Goal: Information Seeking & Learning: Learn about a topic

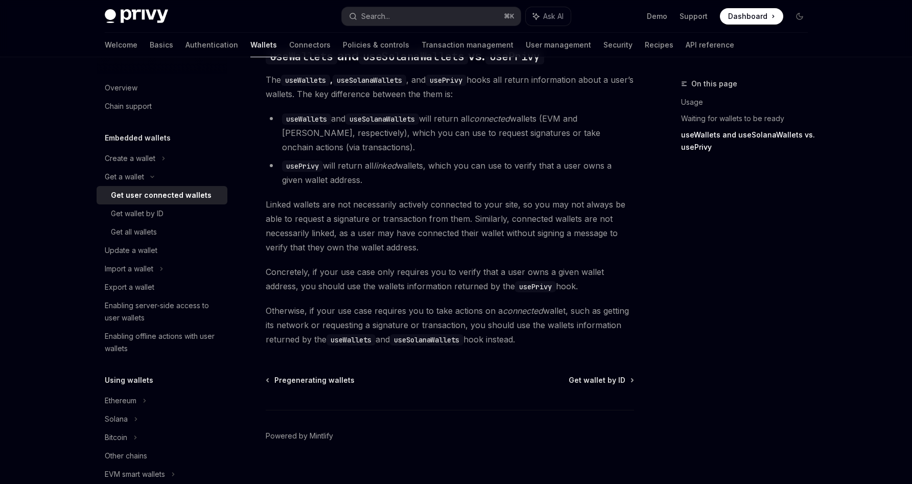
scroll to position [893, 0]
click at [177, 229] on div "Get all wallets" at bounding box center [166, 232] width 110 height 12
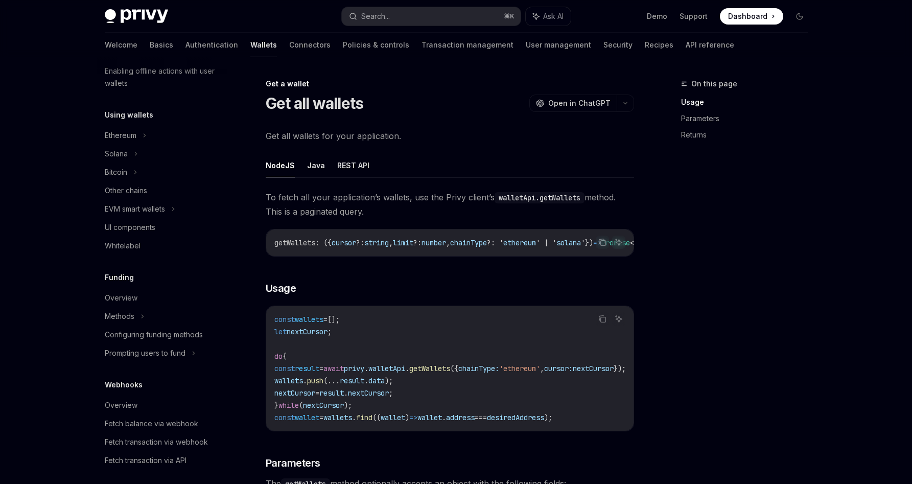
scroll to position [300, 0]
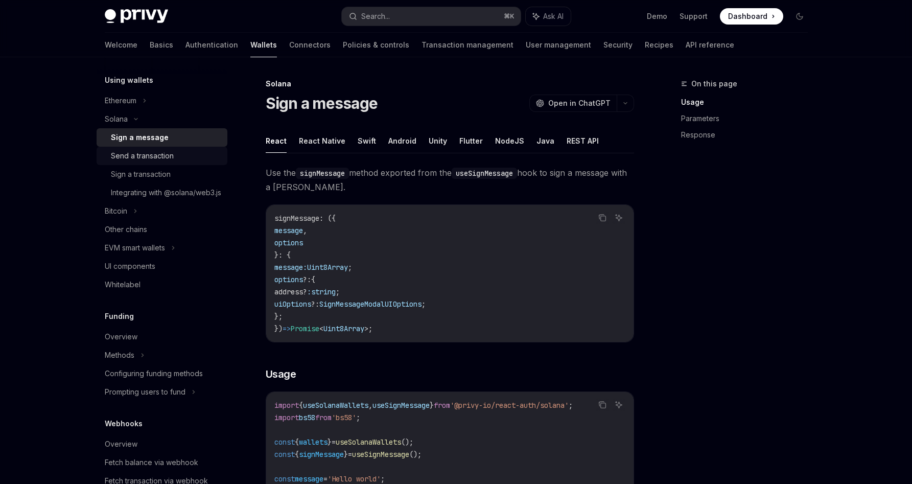
click at [158, 151] on div "Send a transaction" at bounding box center [142, 156] width 63 height 12
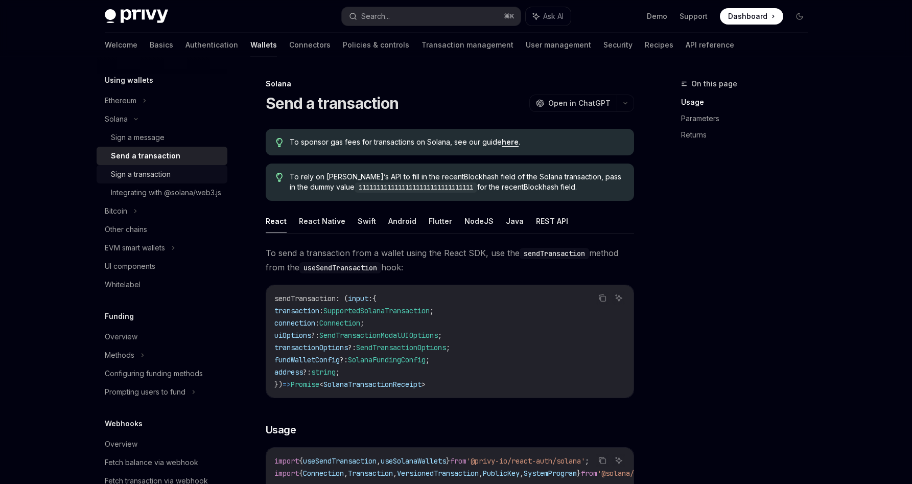
click at [150, 174] on div "Sign a transaction" at bounding box center [141, 174] width 60 height 12
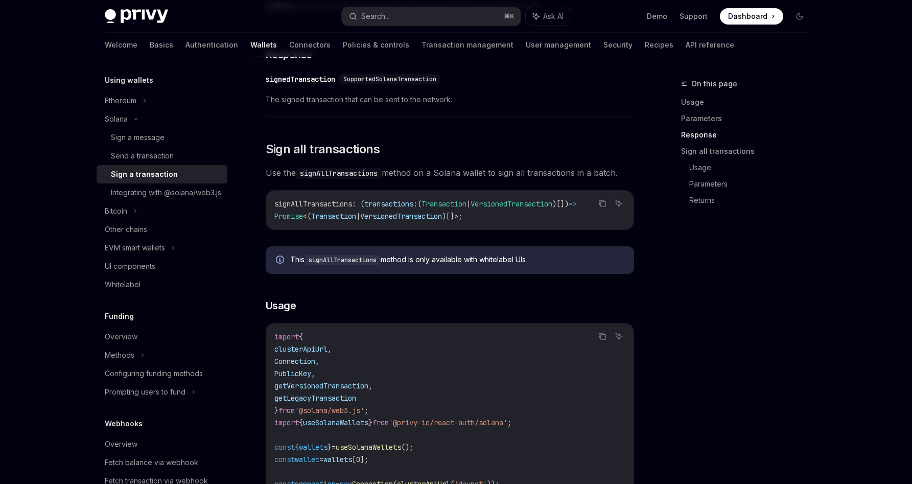
scroll to position [1042, 0]
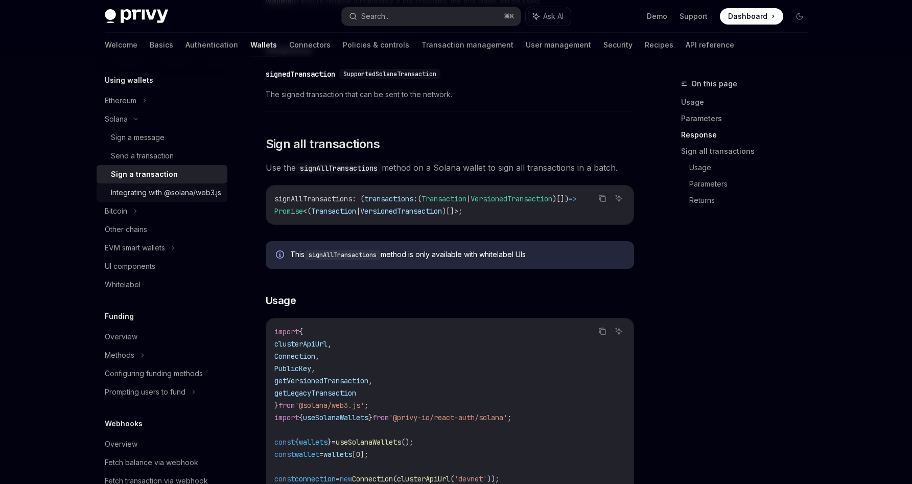
click at [182, 193] on div "Integrating with @solana/web3.js" at bounding box center [166, 192] width 110 height 12
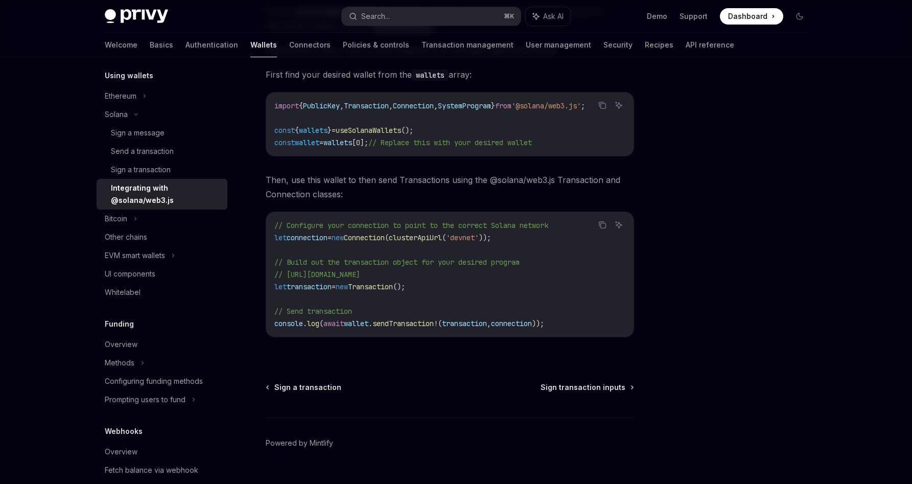
scroll to position [164, 0]
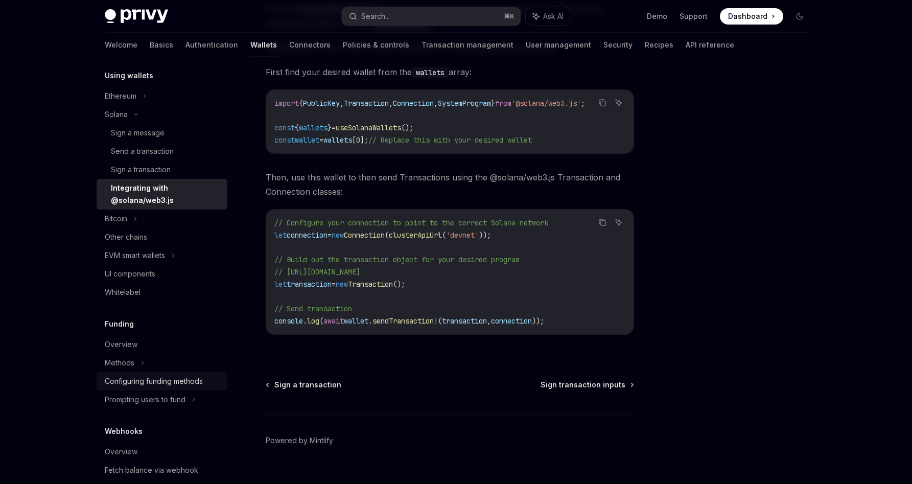
click at [159, 381] on div "Configuring funding methods" at bounding box center [154, 381] width 98 height 12
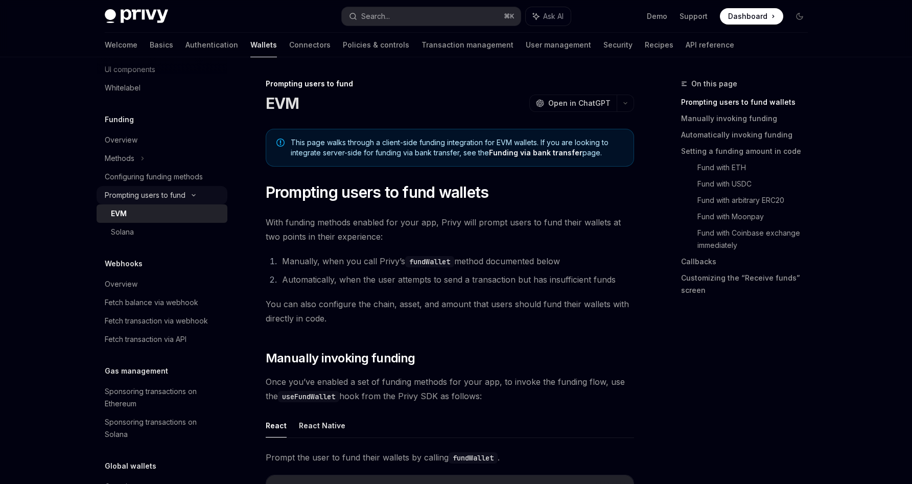
scroll to position [507, 0]
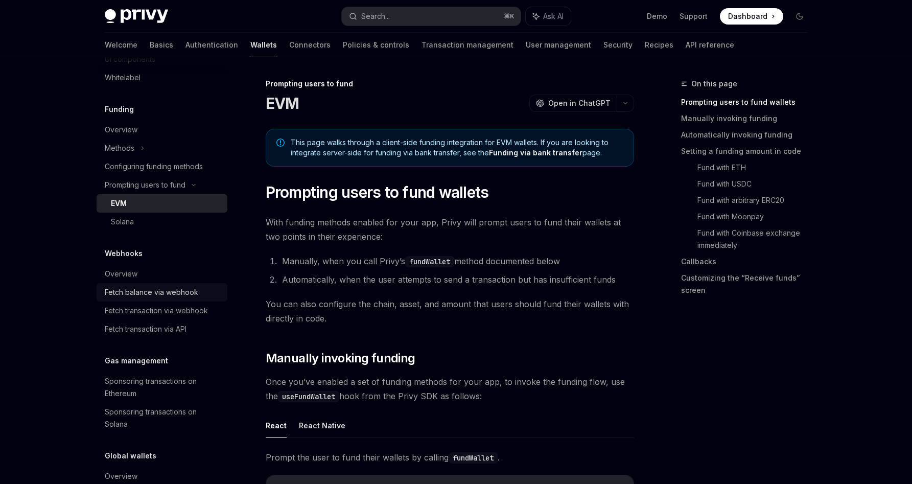
click at [157, 298] on div "Fetch balance via webhook" at bounding box center [151, 292] width 93 height 12
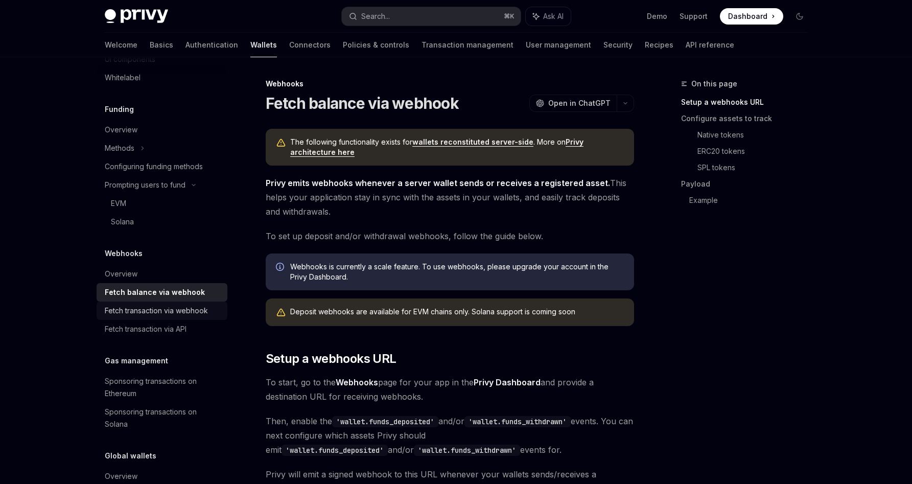
click at [157, 317] on div "Fetch transaction via webhook" at bounding box center [156, 310] width 103 height 12
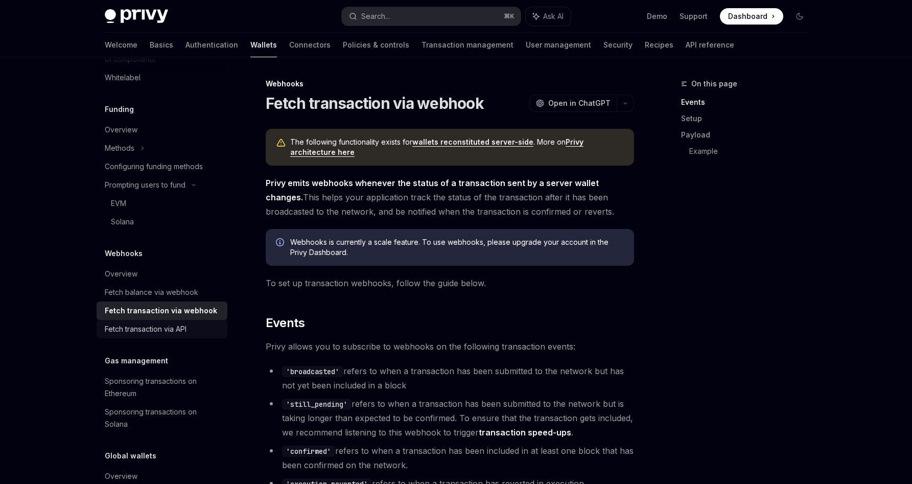
click at [156, 335] on div "Fetch transaction via API" at bounding box center [146, 329] width 82 height 12
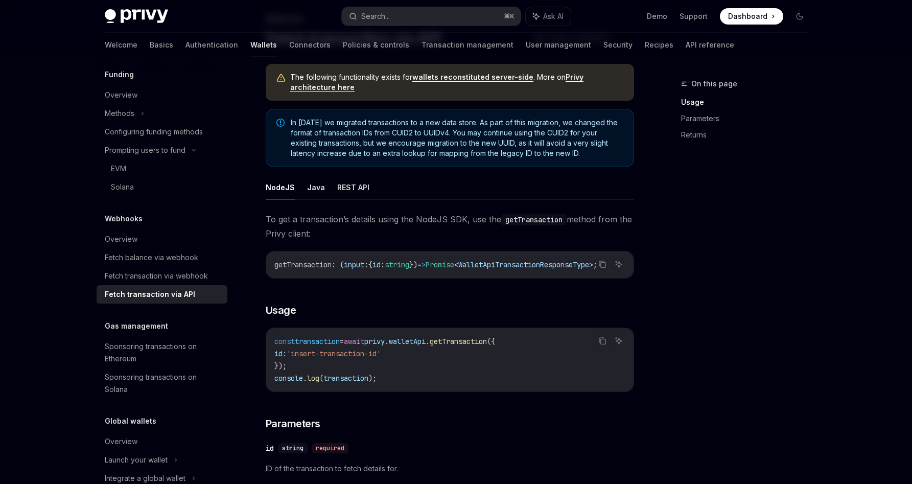
scroll to position [43, 0]
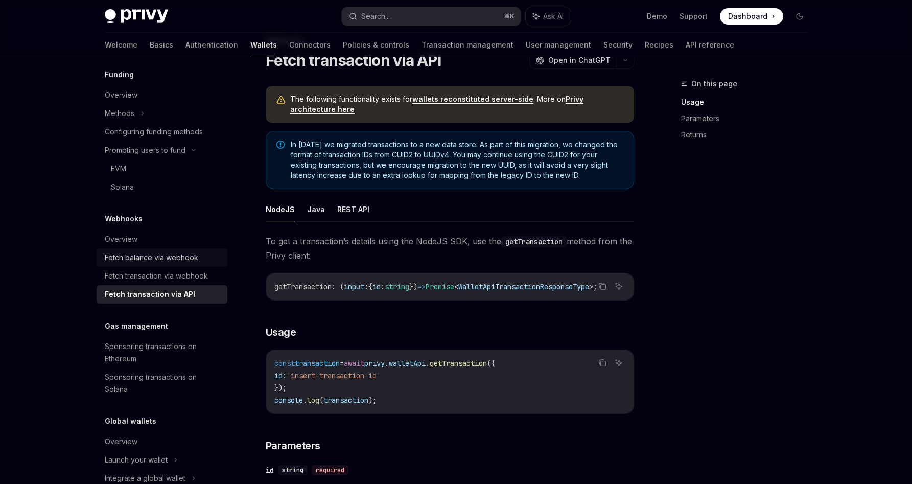
click at [179, 264] on div "Fetch balance via webhook" at bounding box center [151, 257] width 93 height 12
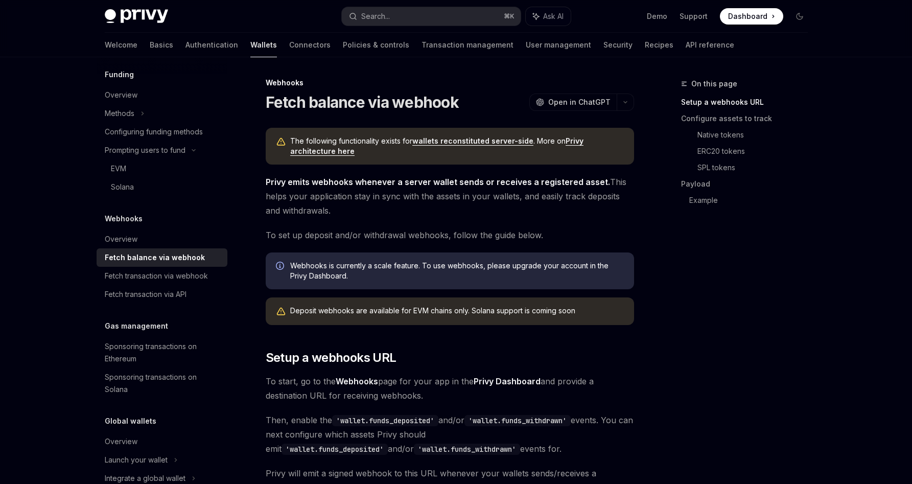
scroll to position [5, 0]
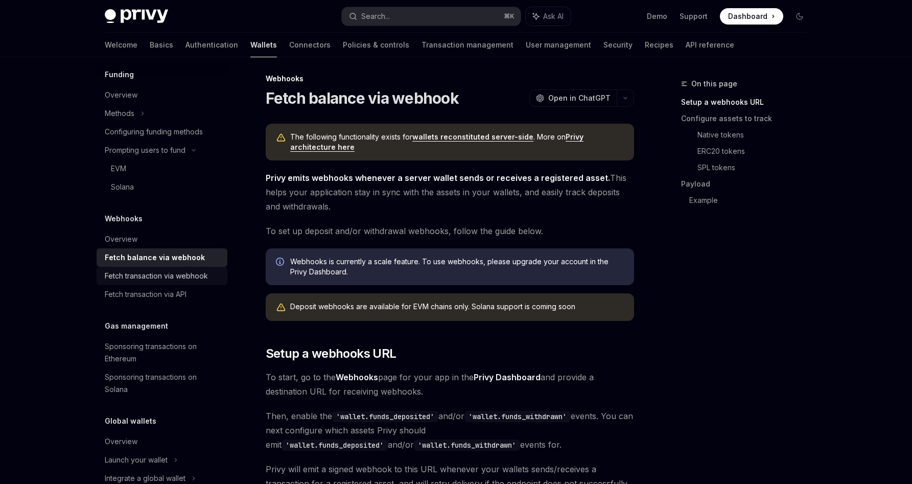
click at [148, 282] on div "Fetch transaction via webhook" at bounding box center [156, 276] width 103 height 12
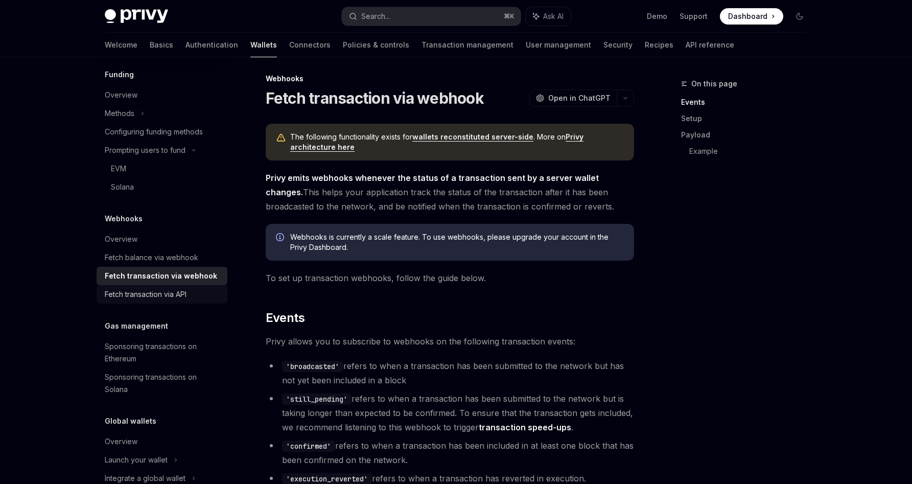
click at [152, 300] on div "Fetch transaction via API" at bounding box center [146, 294] width 82 height 12
type textarea "*"
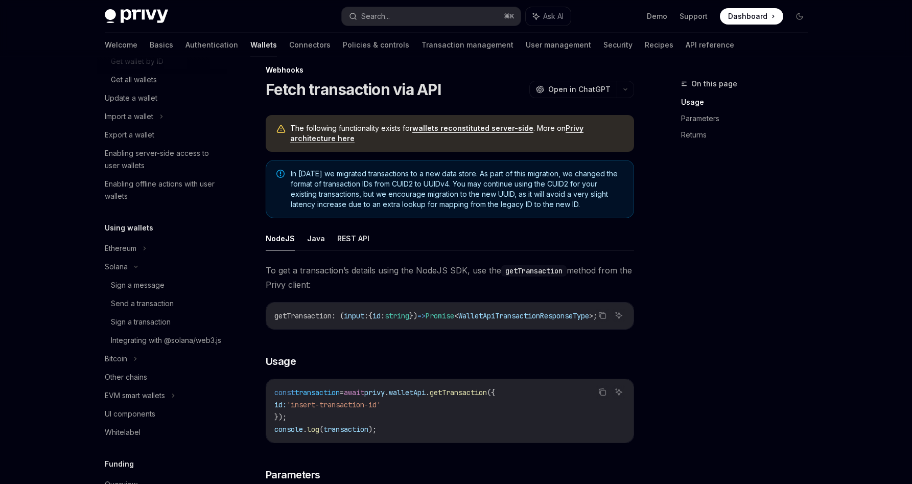
scroll to position [67, 0]
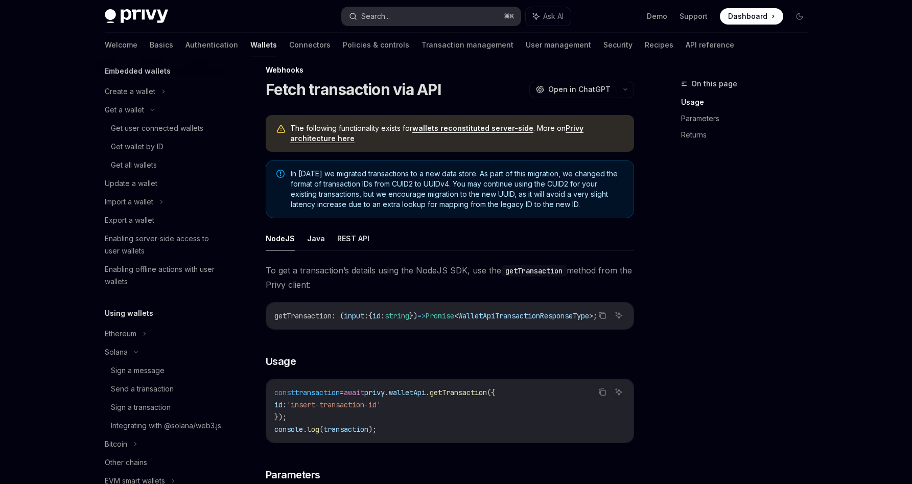
click at [428, 14] on button "Search... ⌘ K" at bounding box center [431, 16] width 179 height 18
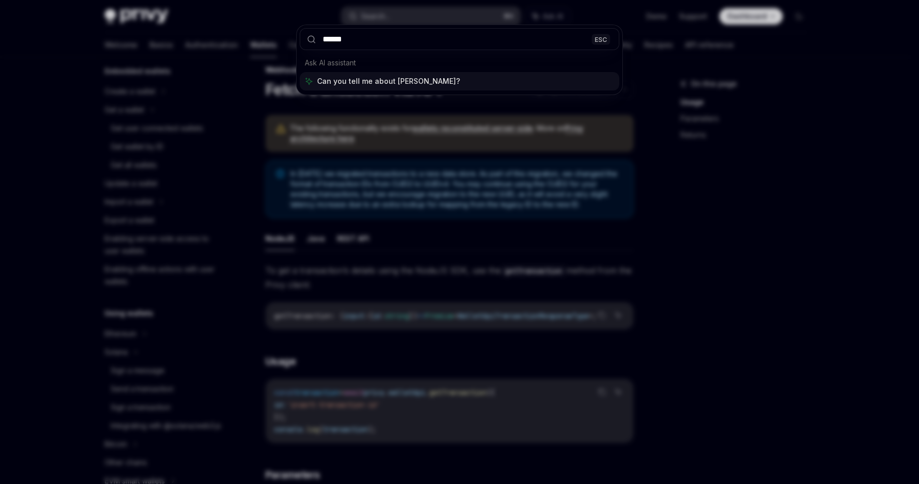
type input "*******"
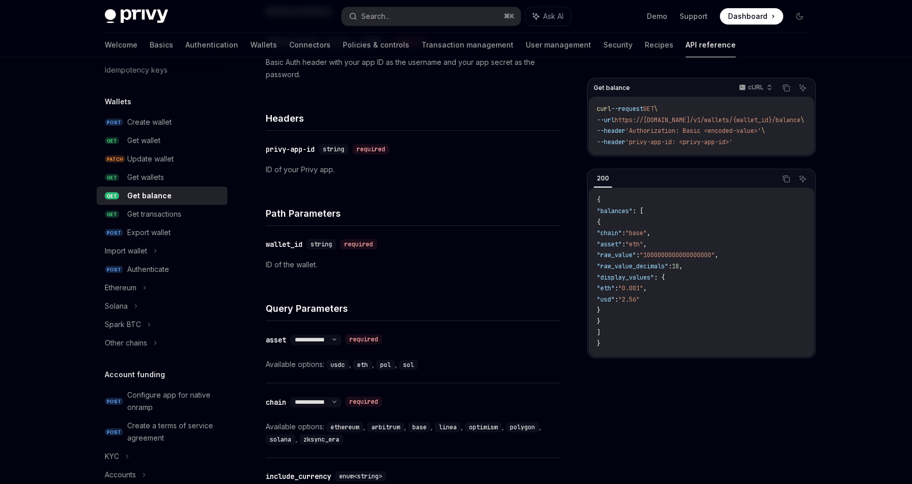
scroll to position [204, 0]
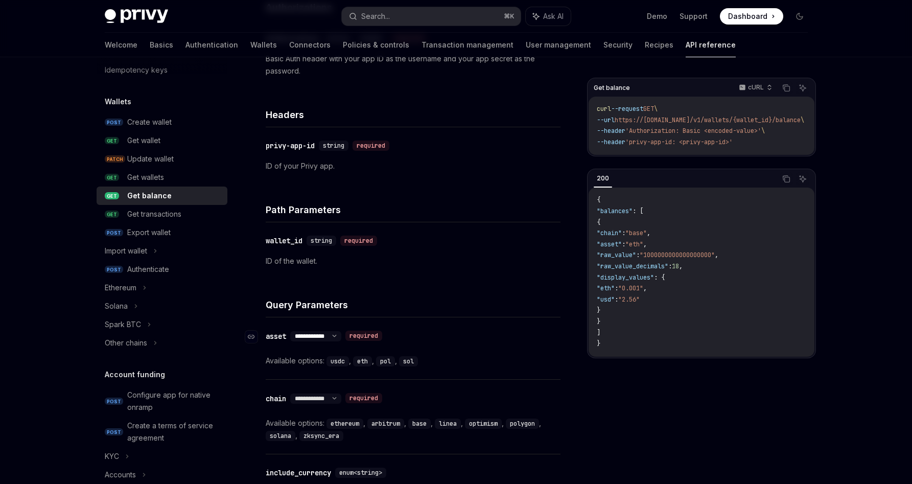
click at [341, 337] on select "**********" at bounding box center [315, 336] width 51 height 8
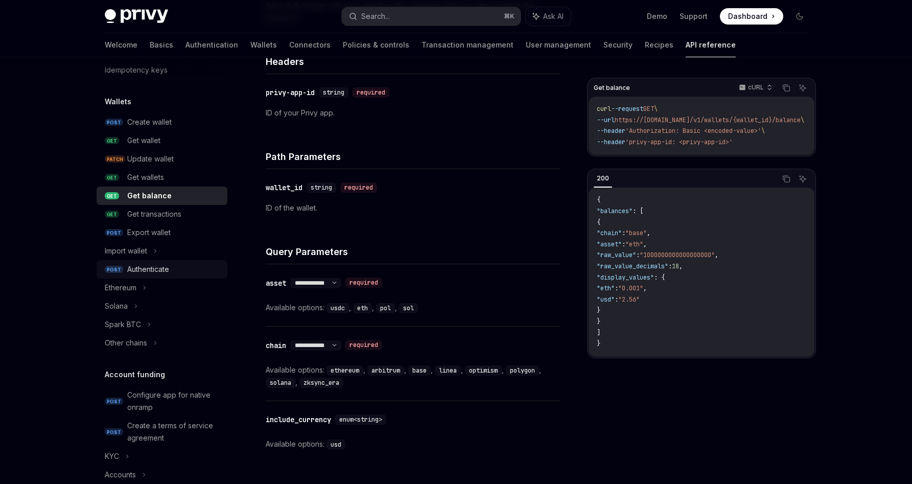
scroll to position [80, 0]
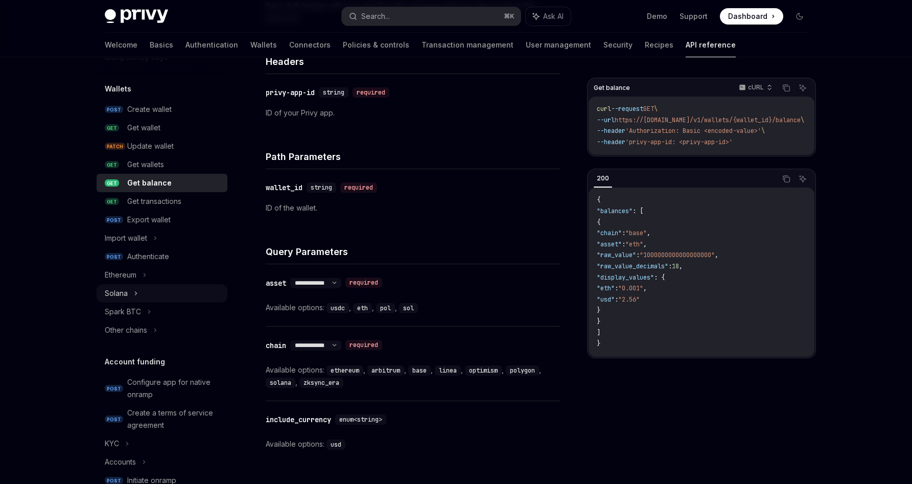
click at [143, 295] on div "Solana" at bounding box center [162, 293] width 131 height 18
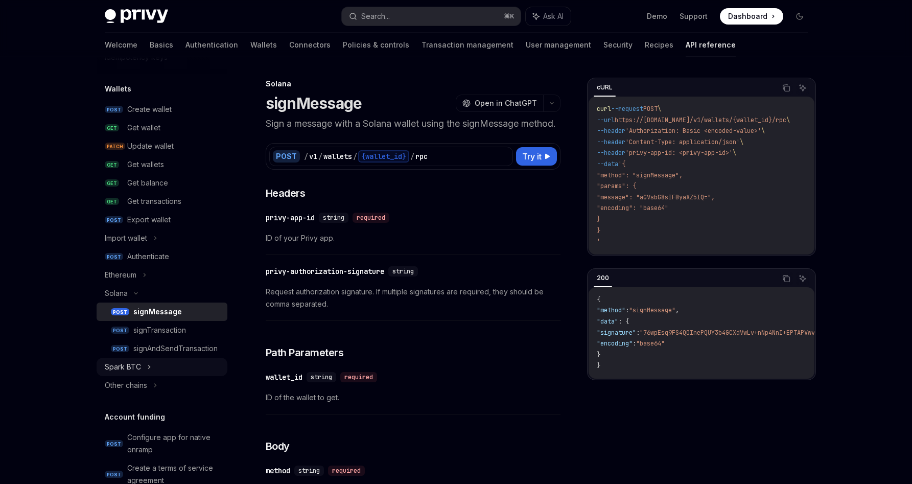
click at [148, 361] on icon at bounding box center [149, 367] width 4 height 12
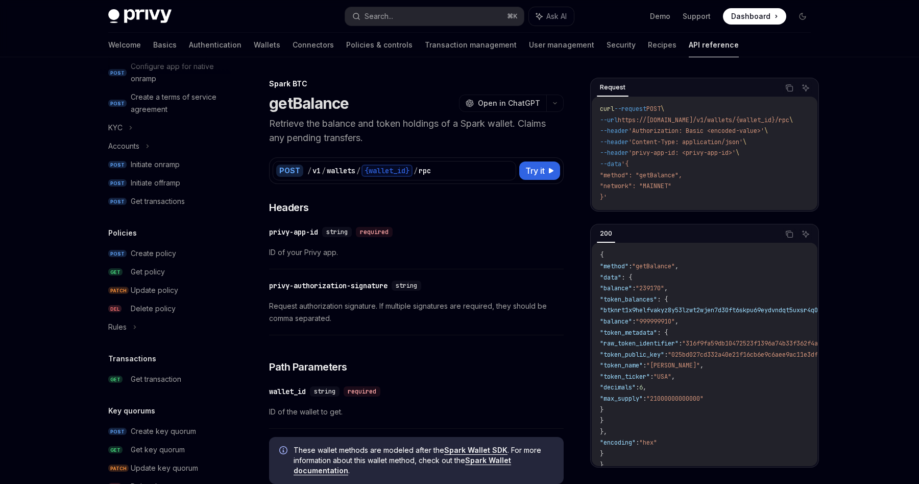
scroll to position [597, 0]
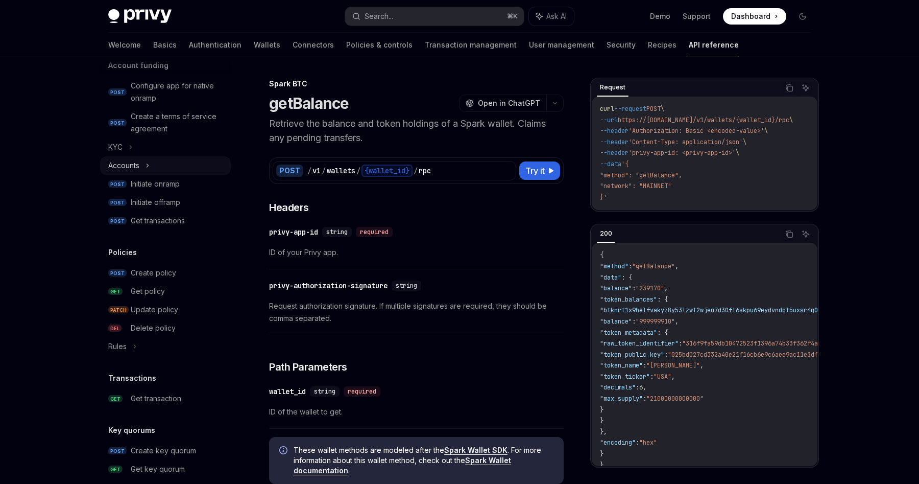
click at [147, 156] on div "Accounts" at bounding box center [165, 165] width 131 height 18
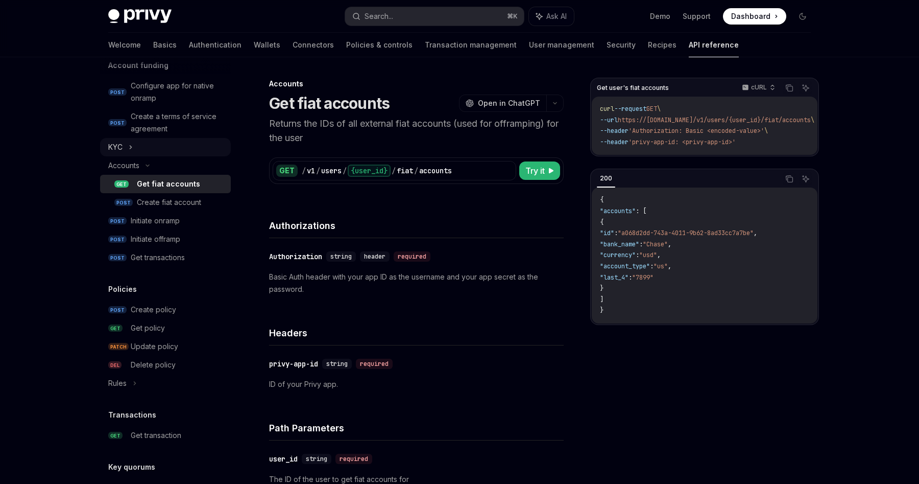
click at [136, 150] on div "KYC" at bounding box center [165, 147] width 131 height 18
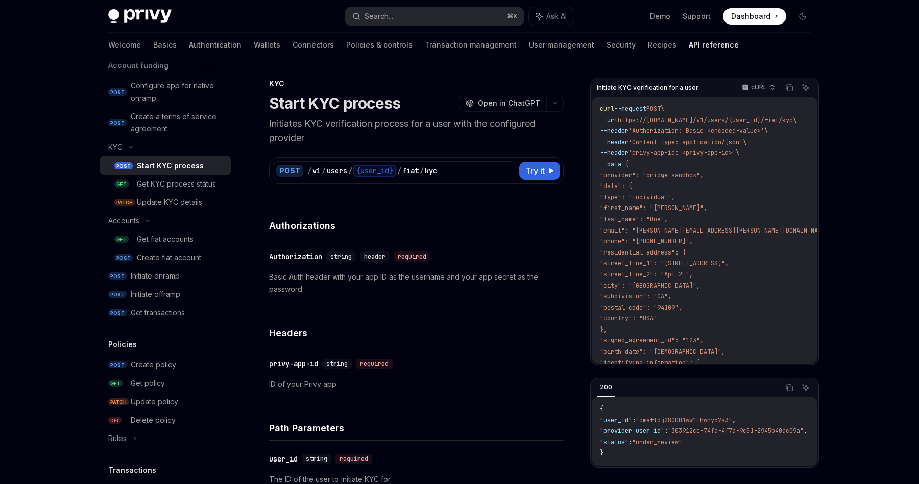
click at [124, 18] on img at bounding box center [139, 16] width 63 height 14
type textarea "*"
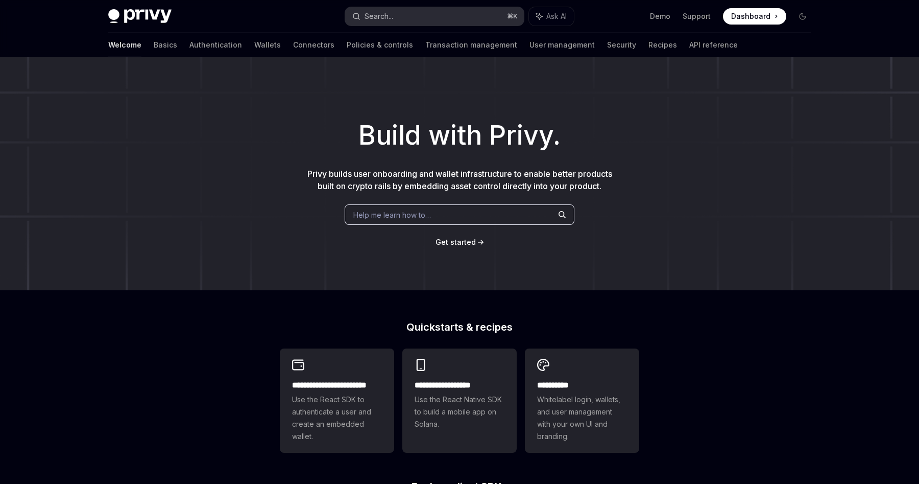
click at [435, 17] on button "Search... ⌘ K" at bounding box center [434, 16] width 179 height 18
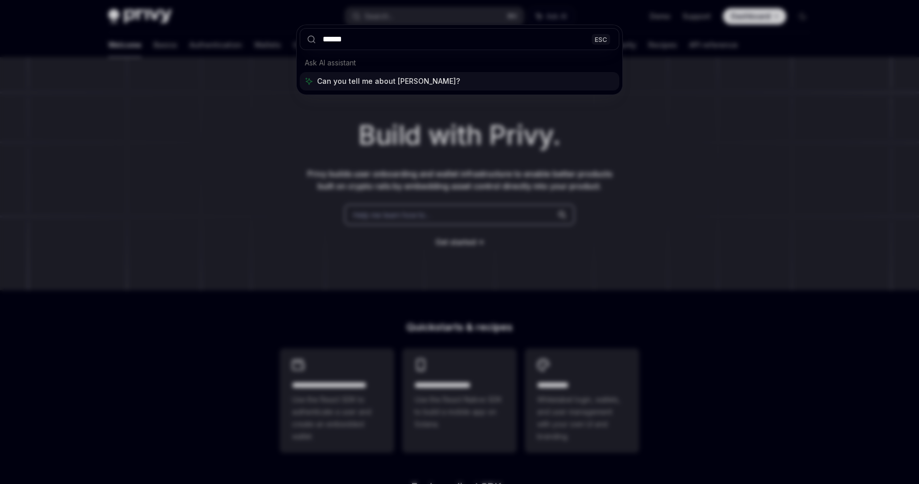
type input "*******"
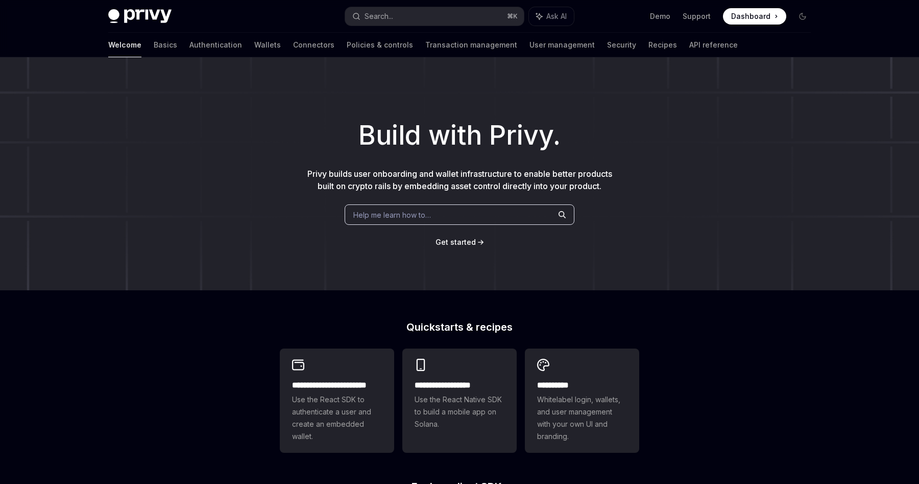
type textarea "*"
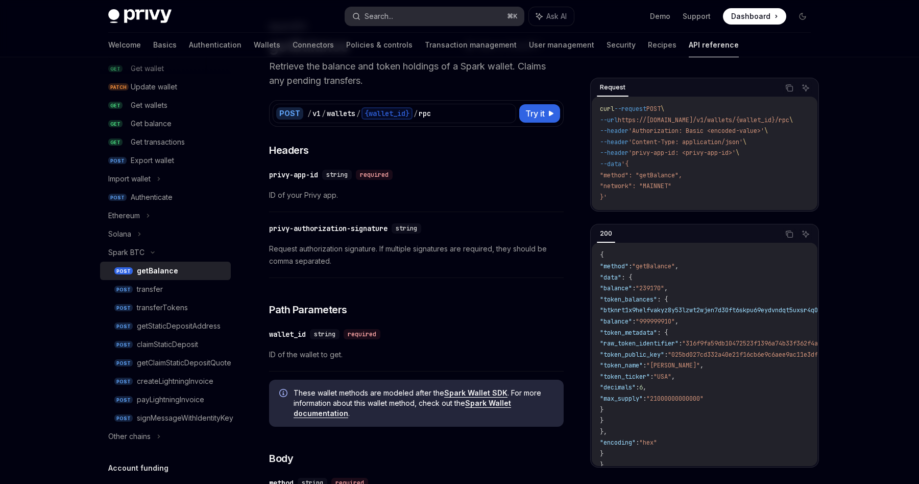
click at [397, 14] on button "Search... ⌘ K" at bounding box center [434, 16] width 179 height 18
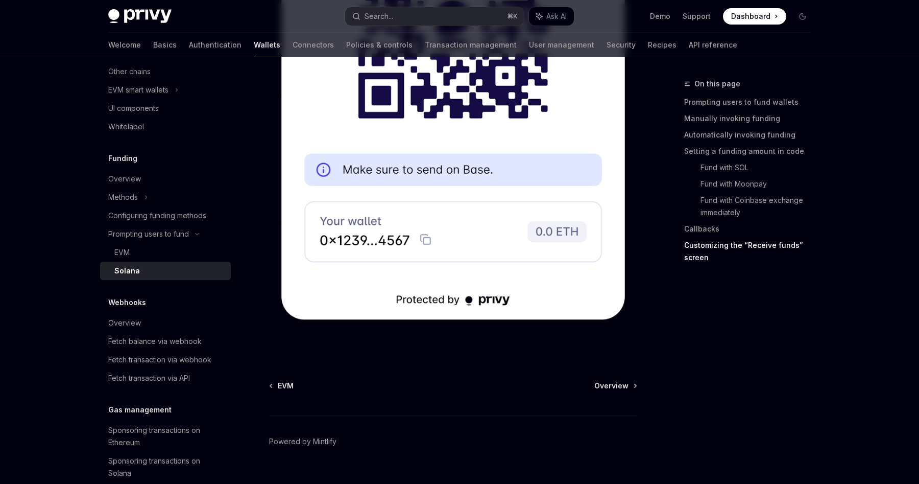
scroll to position [2674, 0]
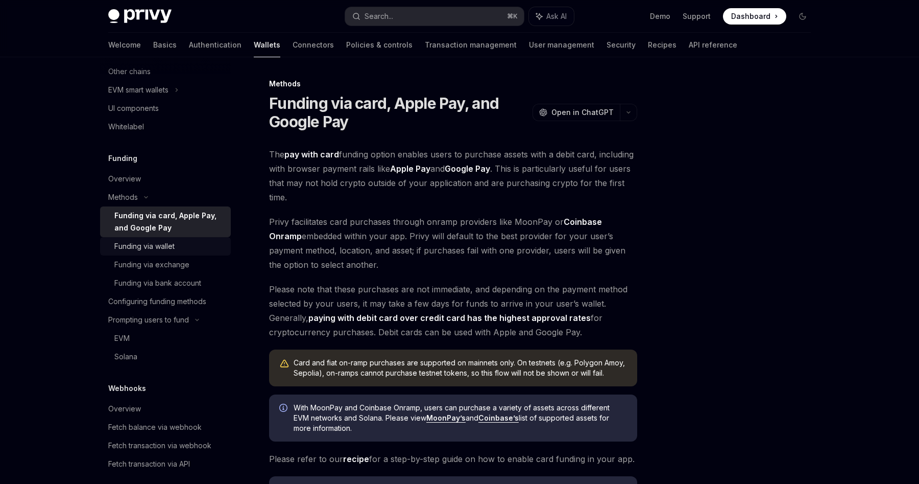
click at [172, 244] on div "Funding via wallet" at bounding box center [144, 246] width 60 height 12
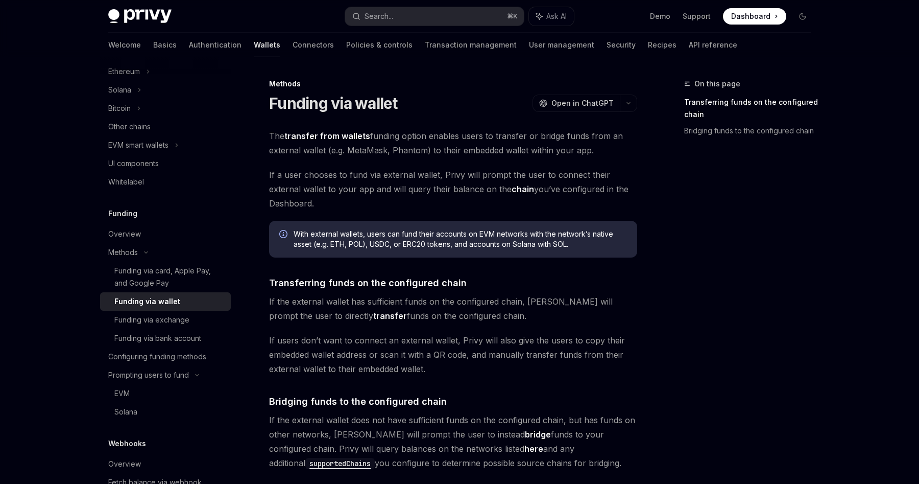
scroll to position [273, 0]
click at [164, 363] on div "Configuring funding methods" at bounding box center [157, 357] width 98 height 12
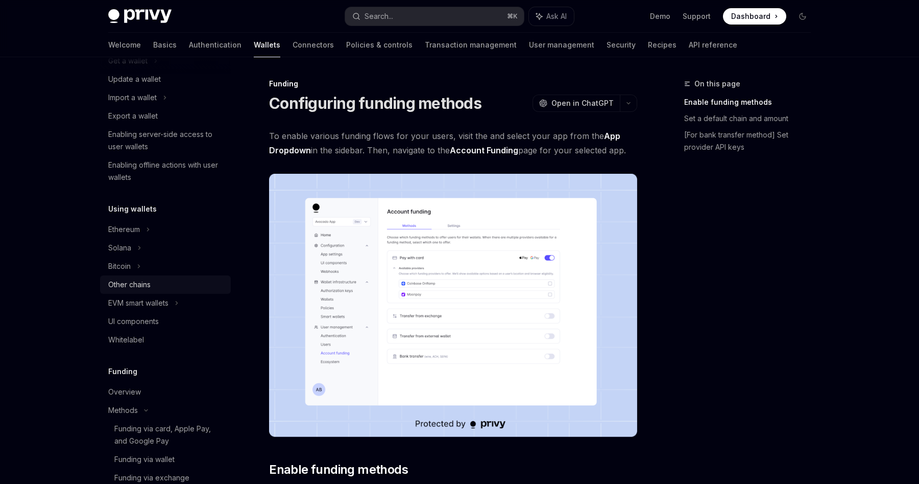
scroll to position [108, 0]
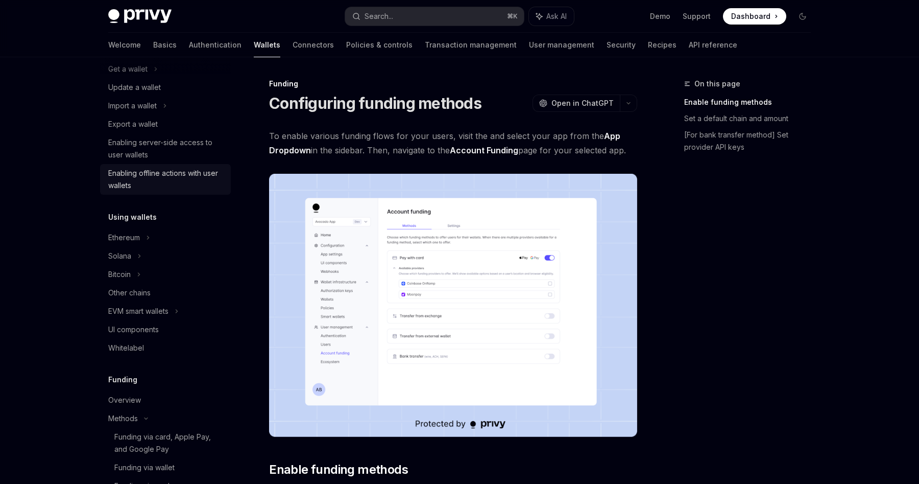
click at [157, 183] on div "Enabling offline actions with user wallets" at bounding box center [166, 179] width 116 height 25
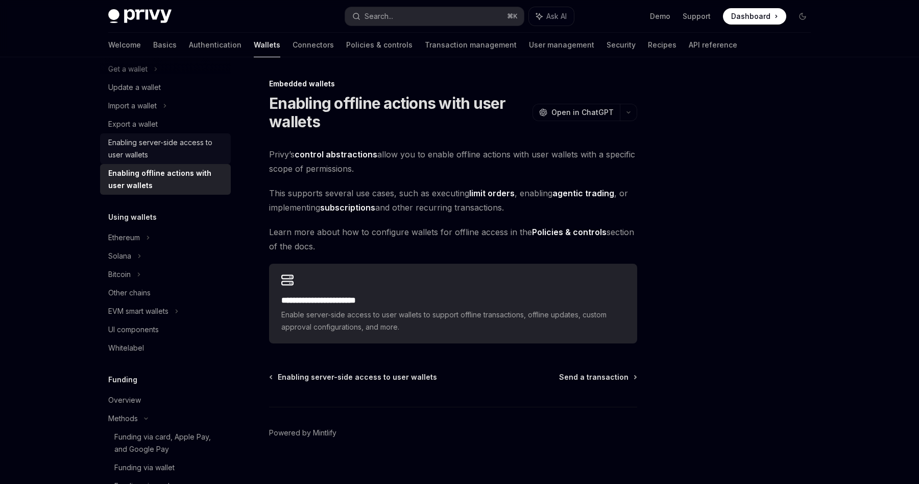
click at [170, 144] on div "Enabling server-side access to user wallets" at bounding box center [166, 148] width 116 height 25
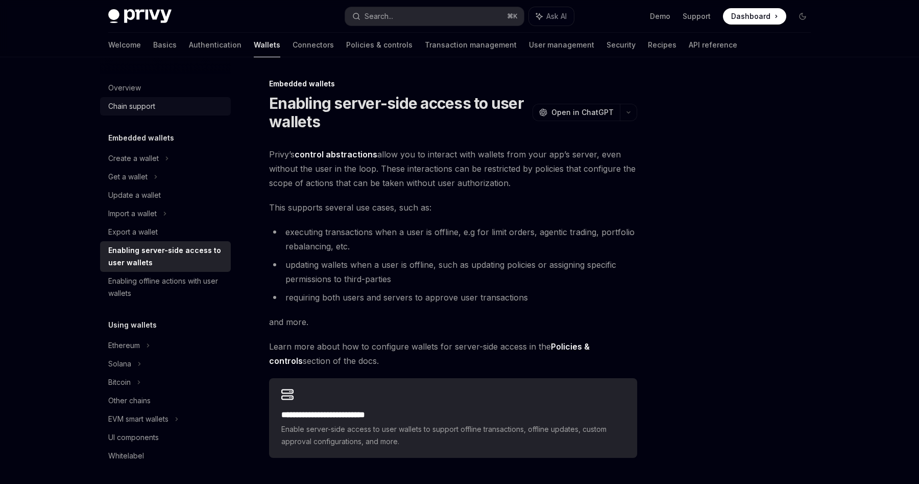
click at [160, 106] on div "Chain support" at bounding box center [166, 106] width 116 height 12
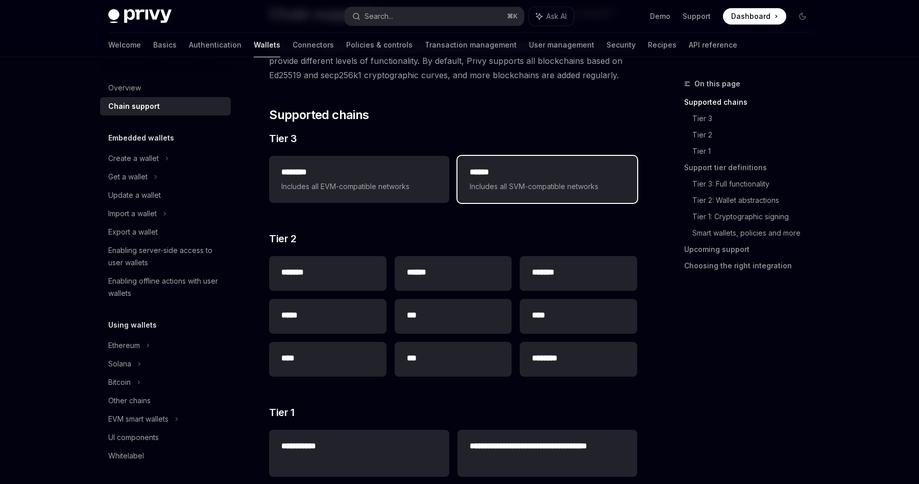
scroll to position [167, 0]
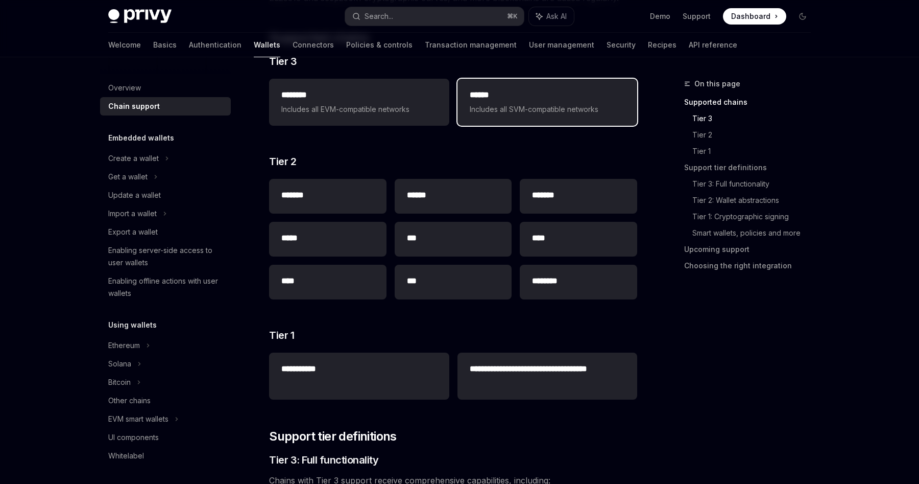
click at [561, 117] on div "****** Includes all SVM-compatible networks" at bounding box center [548, 102] width 180 height 47
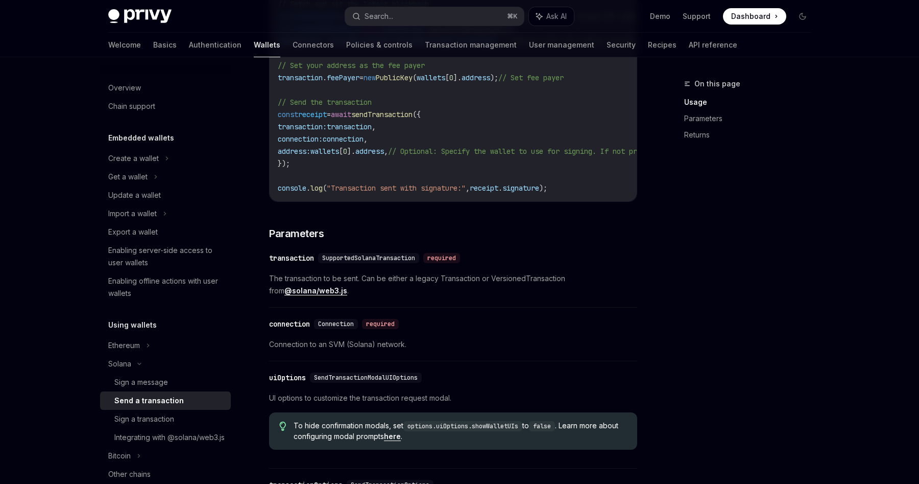
scroll to position [678, 0]
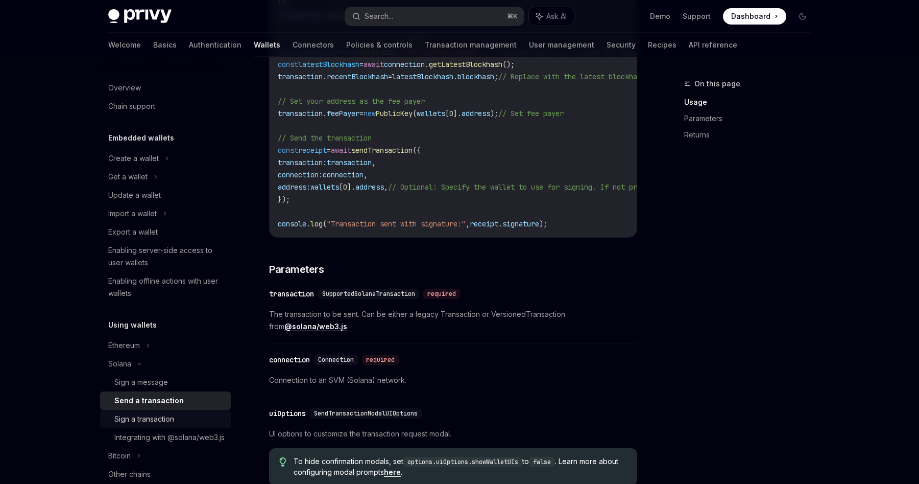
click at [161, 419] on div "Sign a transaction" at bounding box center [144, 419] width 60 height 12
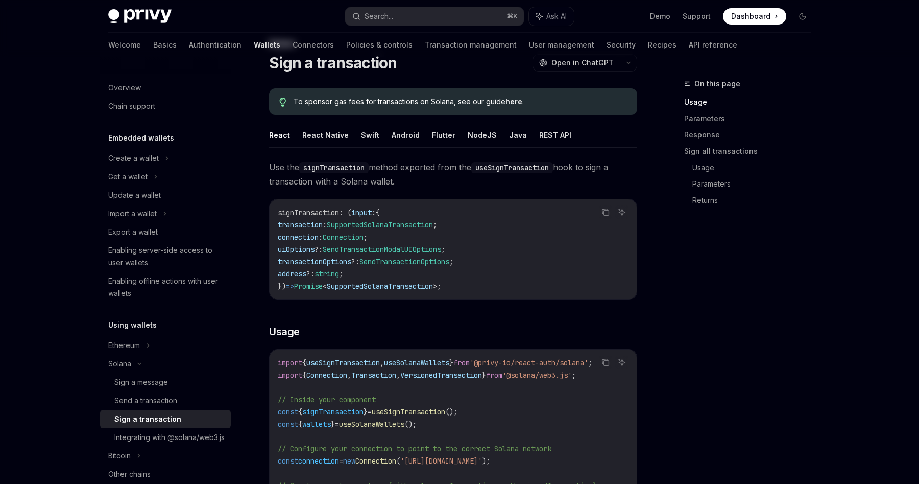
scroll to position [256, 0]
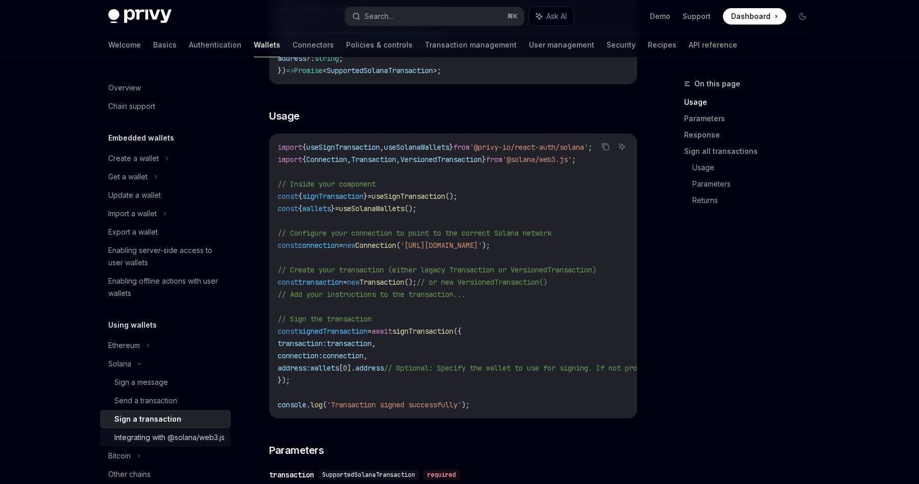
click at [199, 435] on div "Integrating with @solana/web3.js" at bounding box center [169, 437] width 110 height 12
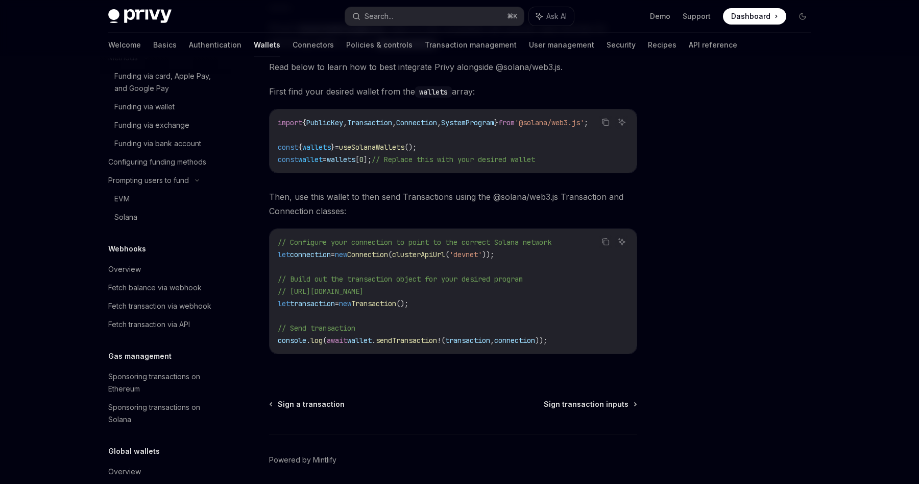
scroll to position [608, 0]
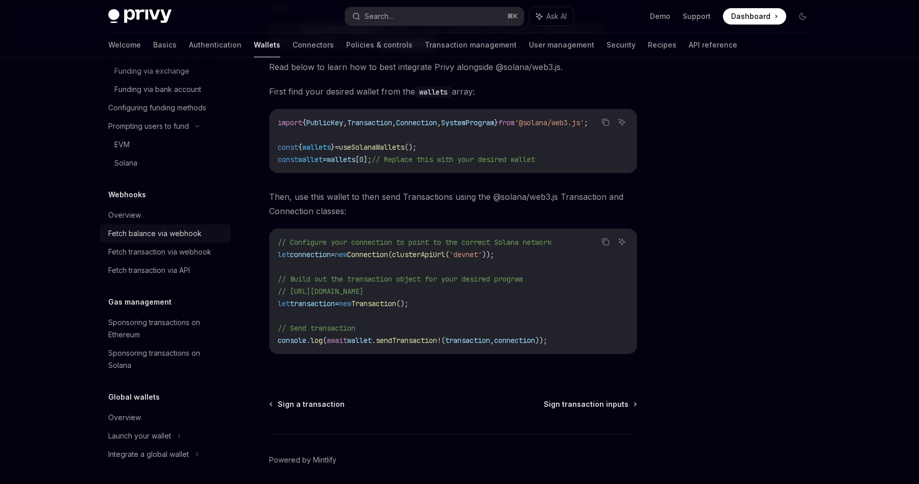
click at [198, 242] on link "Fetch balance via webhook" at bounding box center [165, 233] width 131 height 18
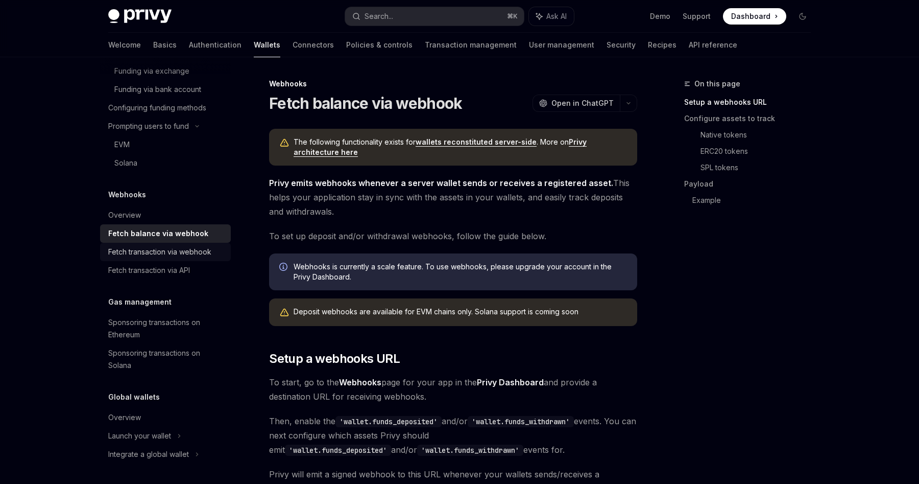
click at [189, 258] on link "Fetch transaction via webhook" at bounding box center [165, 252] width 131 height 18
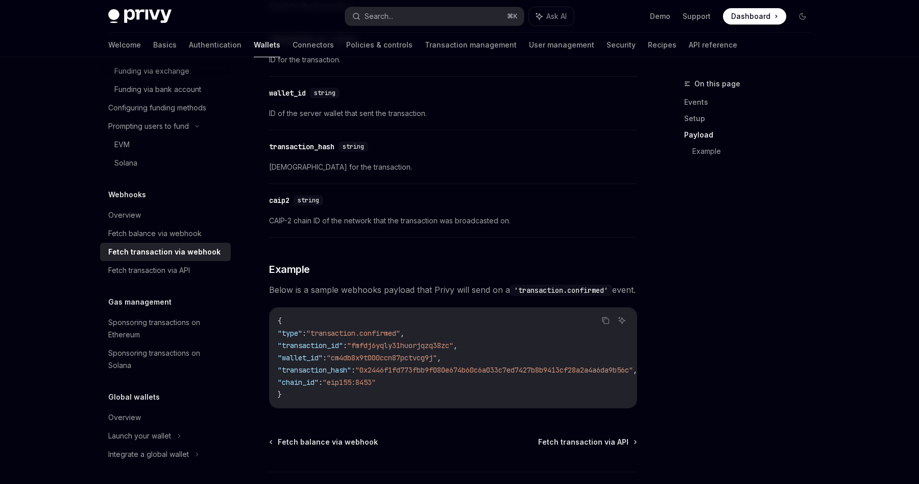
scroll to position [1032, 0]
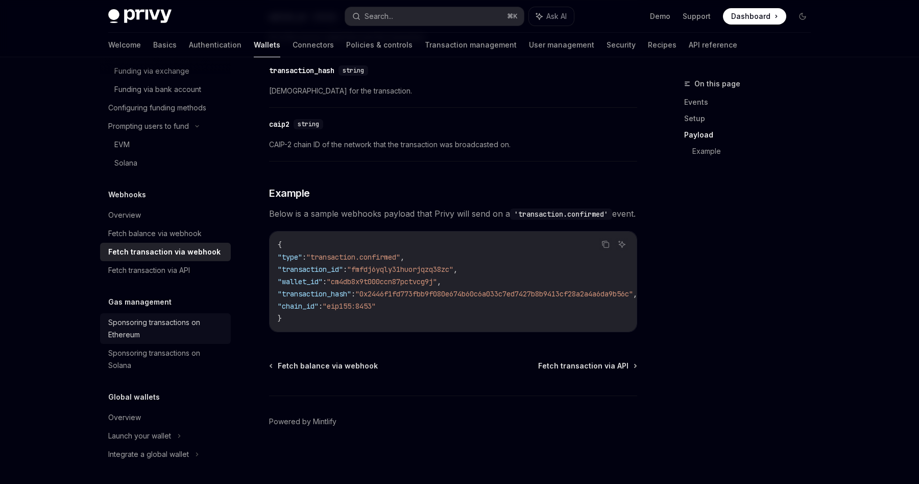
click at [147, 324] on div "Sponsoring transactions on Ethereum" at bounding box center [166, 328] width 116 height 25
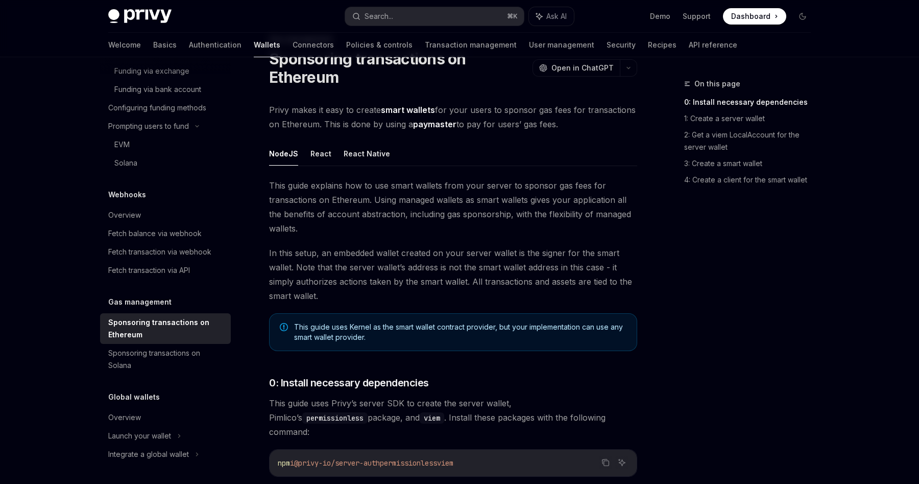
scroll to position [45, 0]
click at [176, 351] on div "Sponsoring transactions on Solana" at bounding box center [166, 359] width 116 height 25
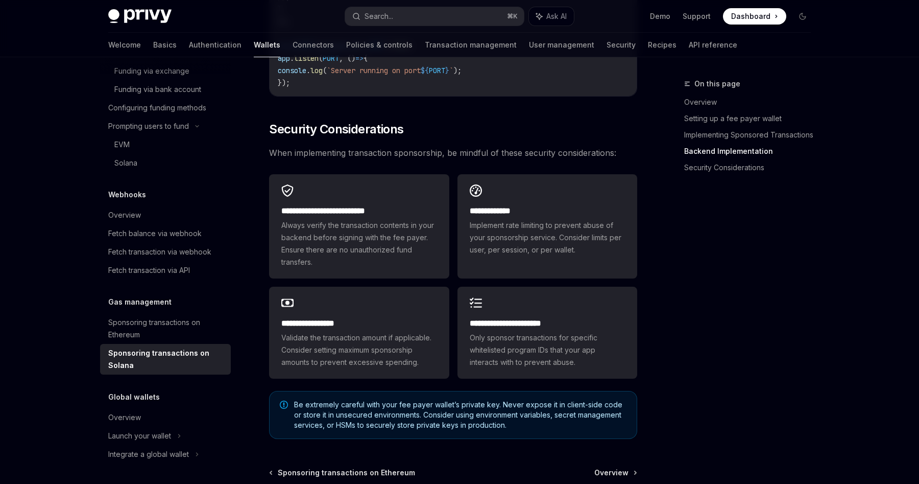
scroll to position [2840, 0]
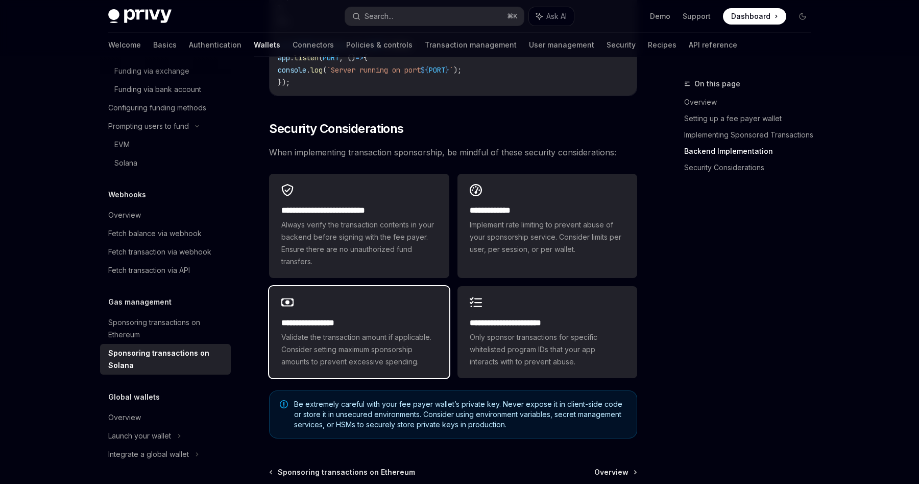
click at [322, 312] on div "**********" at bounding box center [359, 332] width 180 height 92
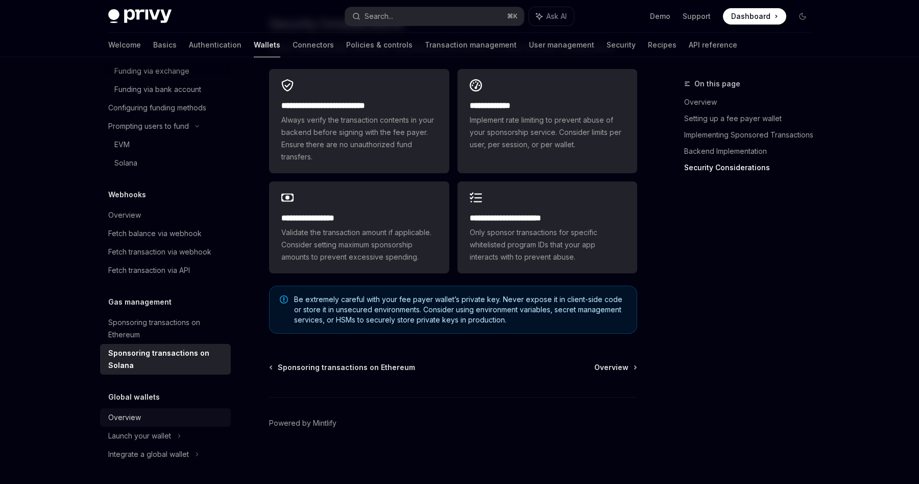
scroll to position [2958, 0]
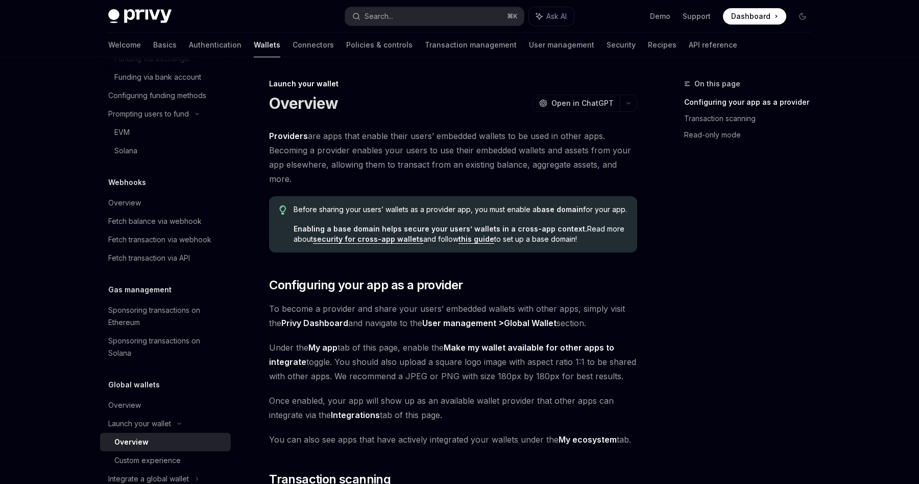
scroll to position [645, 0]
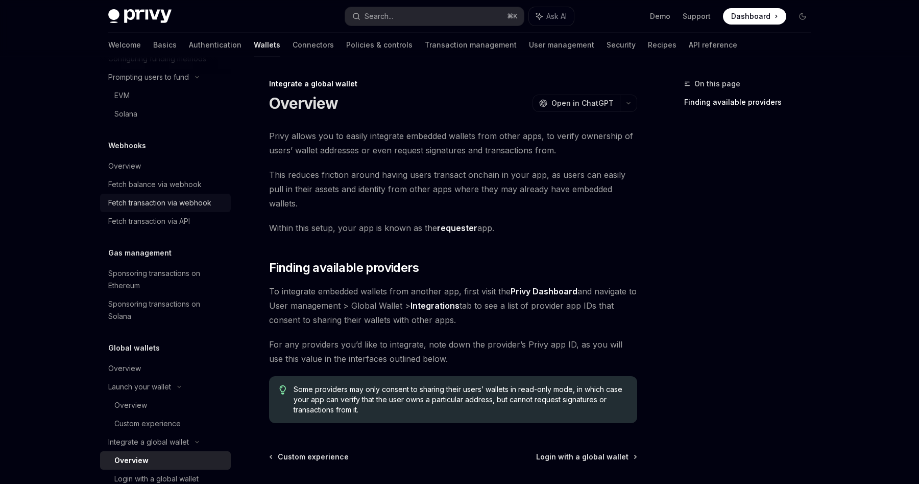
click at [163, 209] on div "Fetch transaction via webhook" at bounding box center [159, 203] width 103 height 12
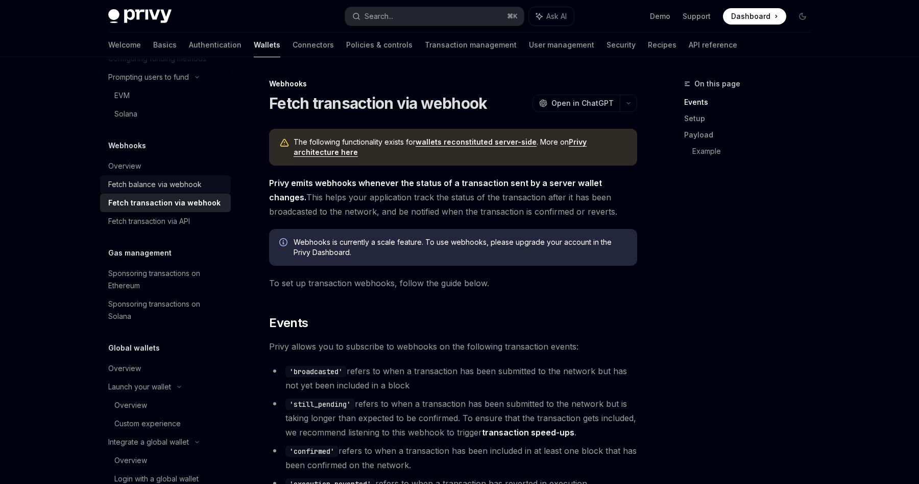
click at [171, 190] on div "Fetch balance via webhook" at bounding box center [154, 184] width 93 height 12
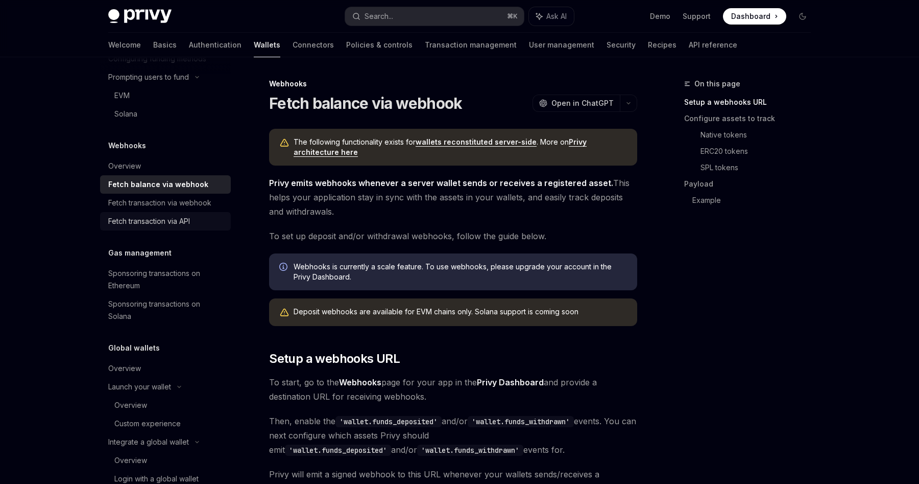
click at [173, 227] on div "Fetch transaction via API" at bounding box center [149, 221] width 82 height 12
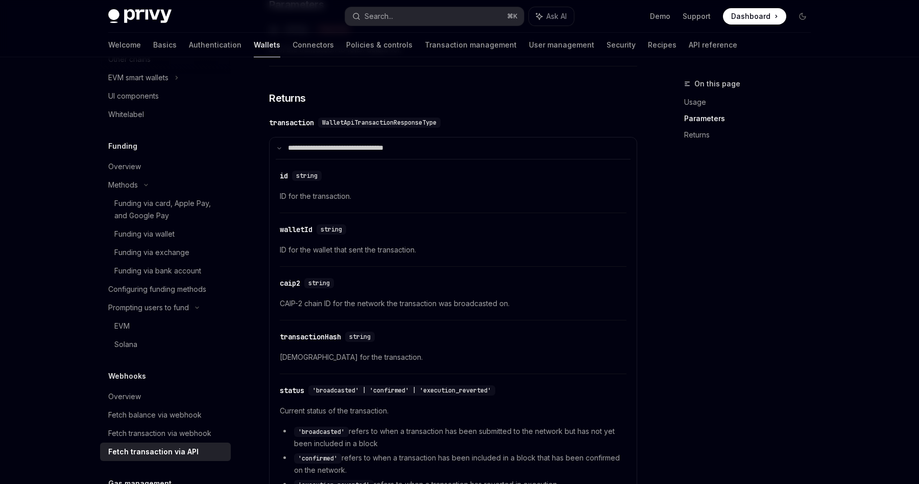
scroll to position [250, 0]
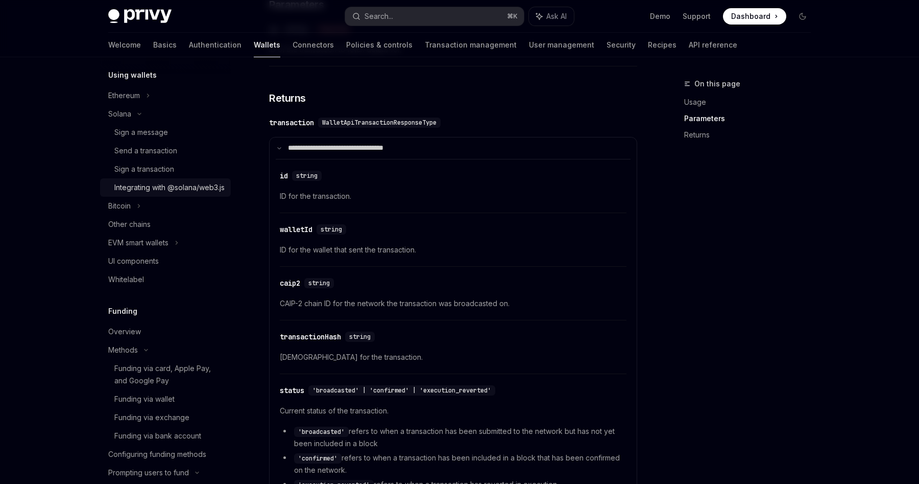
click at [140, 194] on div "Integrating with @solana/web3.js" at bounding box center [169, 187] width 110 height 12
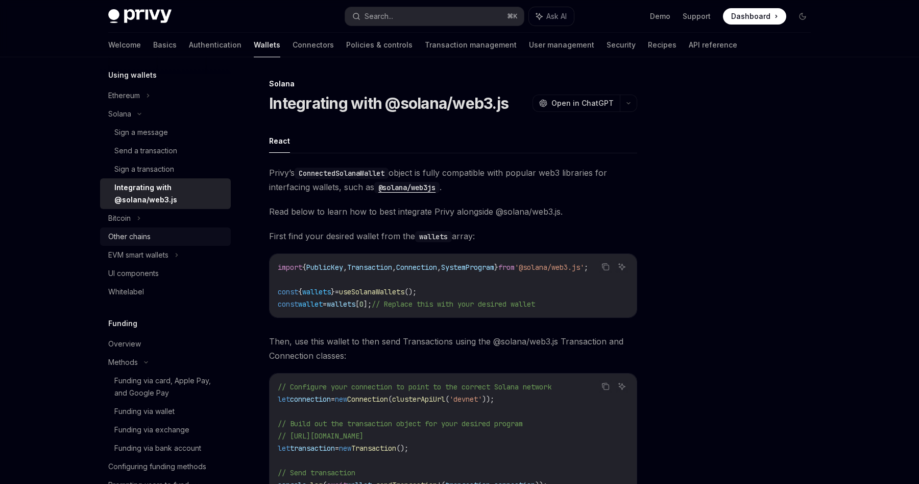
click at [136, 229] on link "Other chains" at bounding box center [165, 236] width 131 height 18
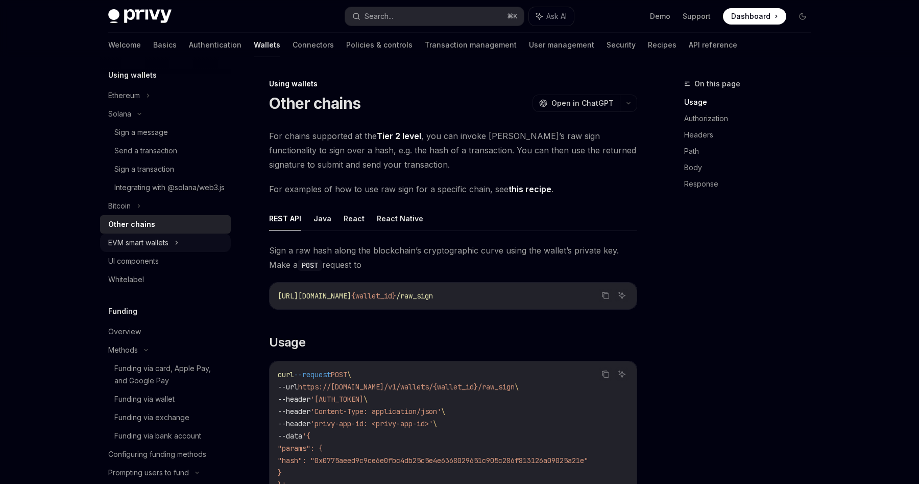
click at [152, 249] on div "EVM smart wallets" at bounding box center [138, 242] width 60 height 12
type textarea "*"
